Goal: Information Seeking & Learning: Learn about a topic

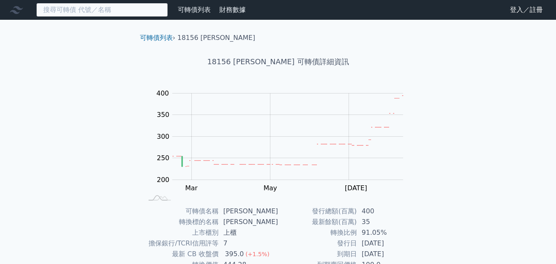
click at [46, 8] on input at bounding box center [102, 10] width 132 height 14
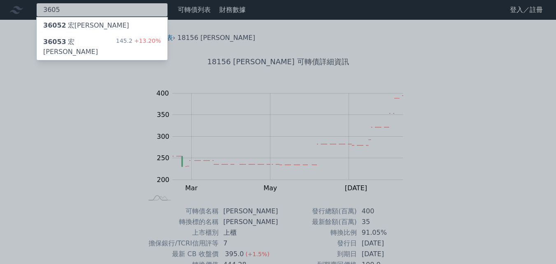
type input "3605"
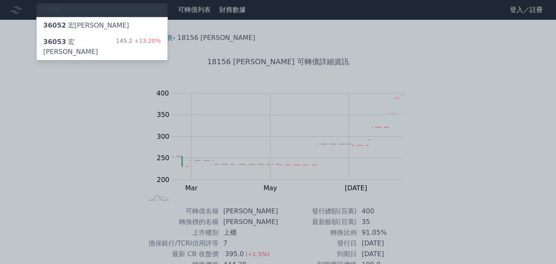
click at [67, 40] on div "36053 [PERSON_NAME]" at bounding box center [79, 47] width 73 height 20
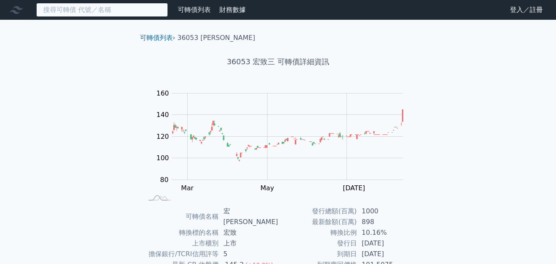
click at [122, 9] on input at bounding box center [102, 10] width 132 height 14
click at [117, 9] on input at bounding box center [102, 10] width 132 height 14
click at [109, 10] on input at bounding box center [102, 10] width 132 height 14
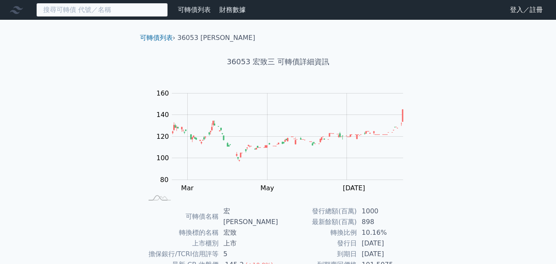
click at [149, 7] on input at bounding box center [102, 10] width 132 height 14
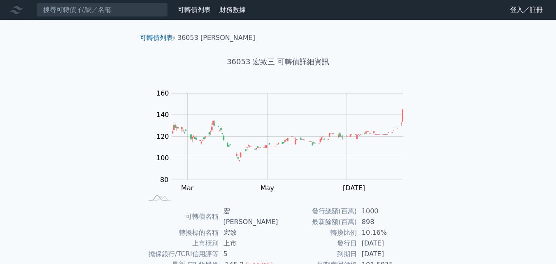
click at [270, 12] on nav "可轉債列表 財務數據 可轉債列表 財務數據 登入／註冊 登入／註冊" at bounding box center [278, 10] width 556 height 20
click at [214, 9] on div "可轉債列表" at bounding box center [193, 10] width 39 height 10
click at [228, 9] on link "財務數據" at bounding box center [232, 10] width 26 height 8
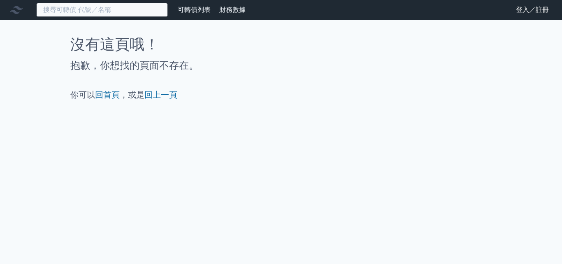
click at [104, 10] on input at bounding box center [102, 10] width 132 height 14
click at [109, 9] on input at bounding box center [102, 10] width 132 height 14
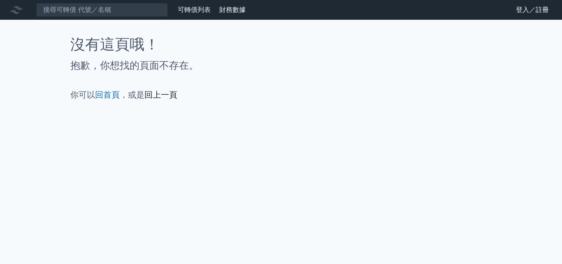
click at [159, 98] on link "回上一頁" at bounding box center [160, 95] width 33 height 10
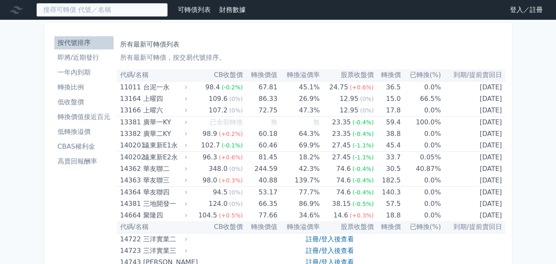
click at [146, 4] on input at bounding box center [102, 10] width 132 height 14
click at [154, 10] on input at bounding box center [102, 10] width 132 height 14
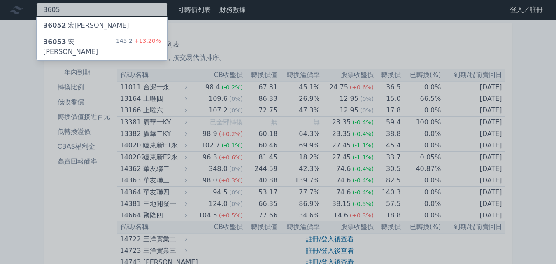
type input "3605"
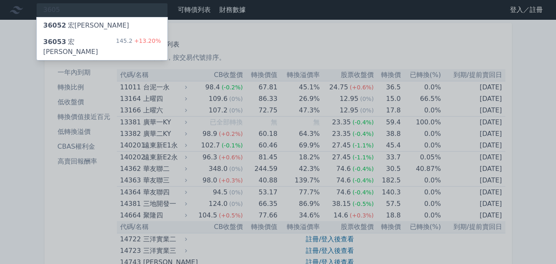
click at [107, 40] on div "36053 宏致三 145.2 +13.20%" at bounding box center [102, 47] width 131 height 26
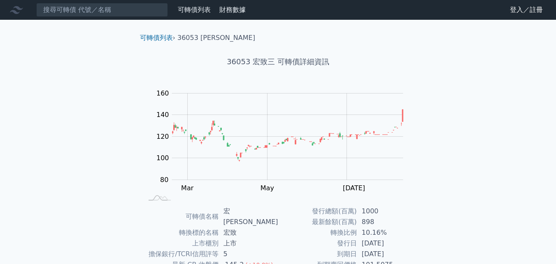
click at [188, 10] on link "可轉債列表" at bounding box center [194, 10] width 33 height 8
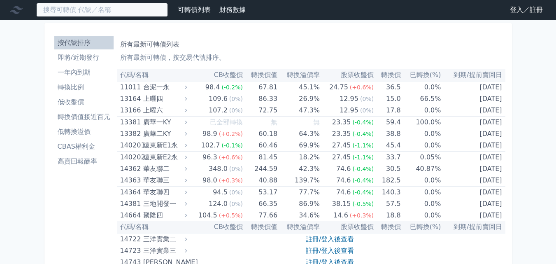
click at [83, 6] on input at bounding box center [102, 10] width 132 height 14
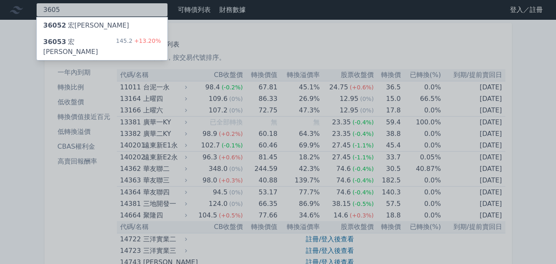
type input "3605"
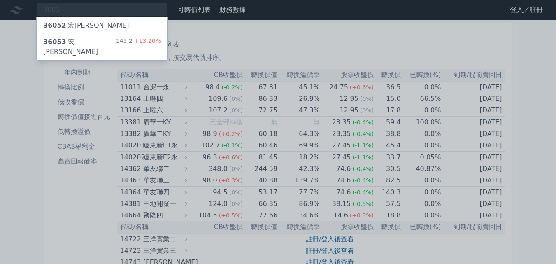
click at [72, 41] on div "36053 [PERSON_NAME]" at bounding box center [79, 47] width 73 height 20
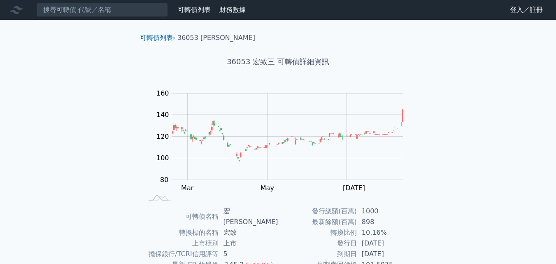
click at [191, 9] on link "可轉債列表" at bounding box center [194, 10] width 33 height 8
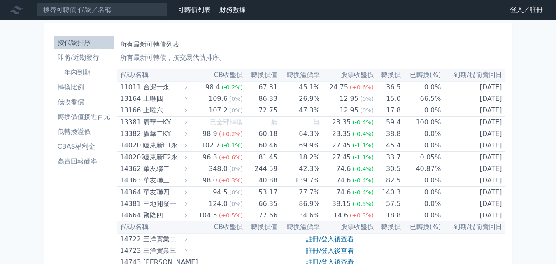
click at [198, 8] on link "可轉債列表" at bounding box center [194, 10] width 33 height 8
click at [515, 11] on link "登入／註冊" at bounding box center [526, 9] width 46 height 13
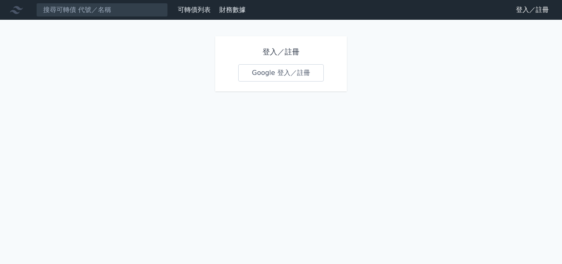
click at [183, 7] on link "可轉債列表" at bounding box center [194, 10] width 33 height 8
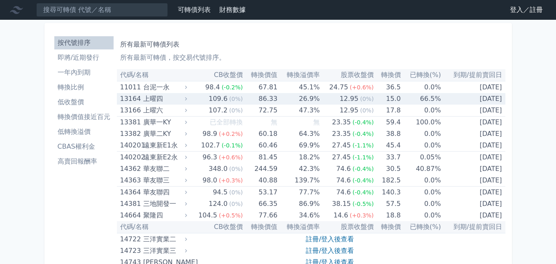
click at [151, 99] on div "上曜四" at bounding box center [164, 99] width 42 height 12
